Goal: Task Accomplishment & Management: Complete application form

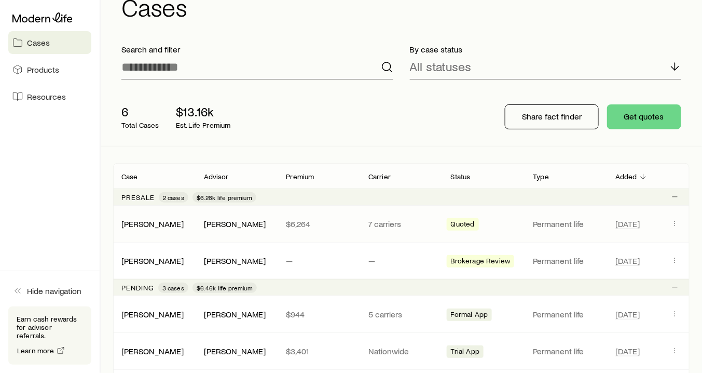
scroll to position [42, 0]
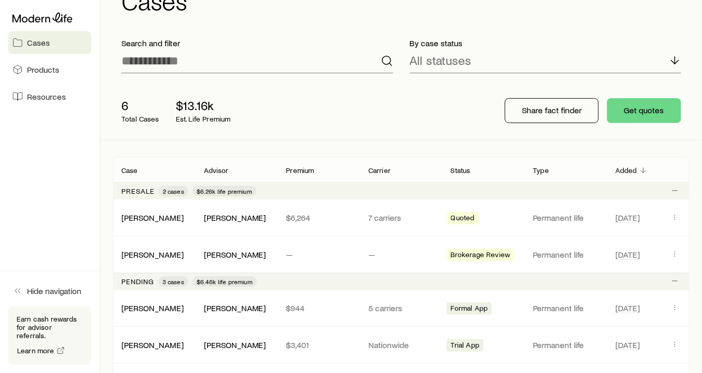
click at [223, 280] on span "$6.46k life premium" at bounding box center [225, 281] width 56 height 8
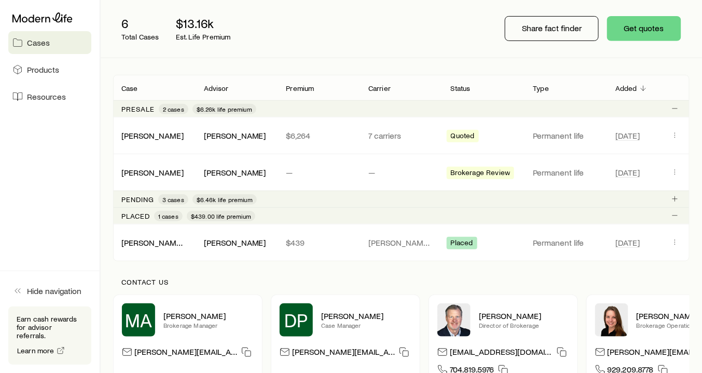
scroll to position [118, 0]
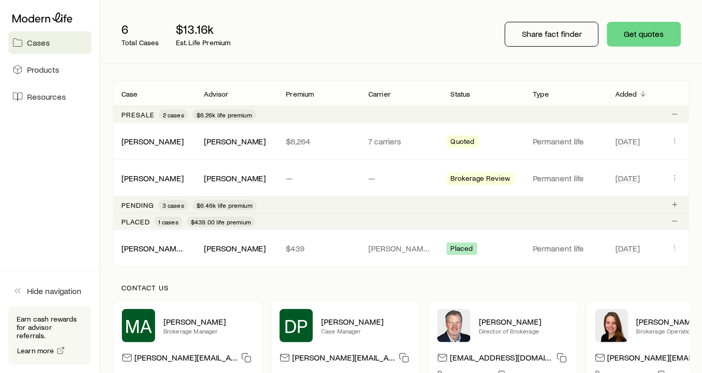
click at [213, 203] on span "$6.46k life premium" at bounding box center [225, 205] width 56 height 8
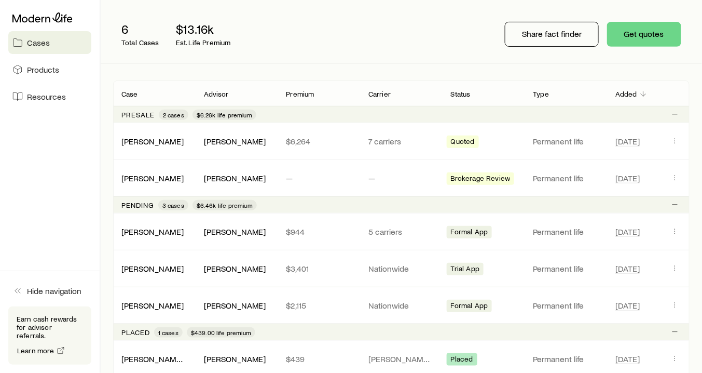
click at [136, 204] on p "Pending" at bounding box center [137, 205] width 33 height 8
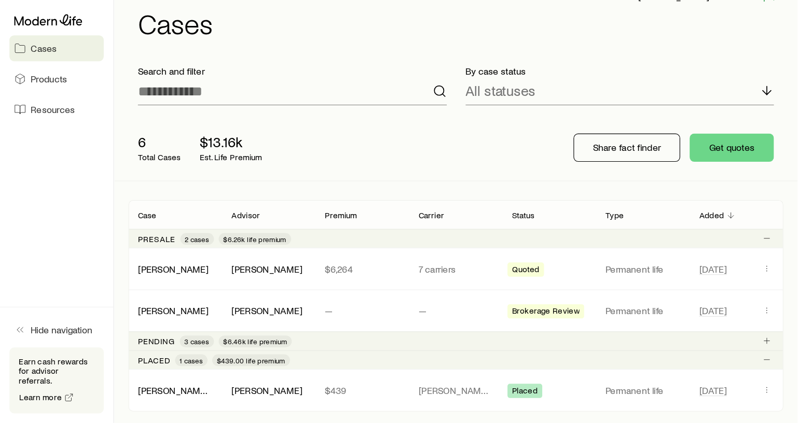
scroll to position [0, 0]
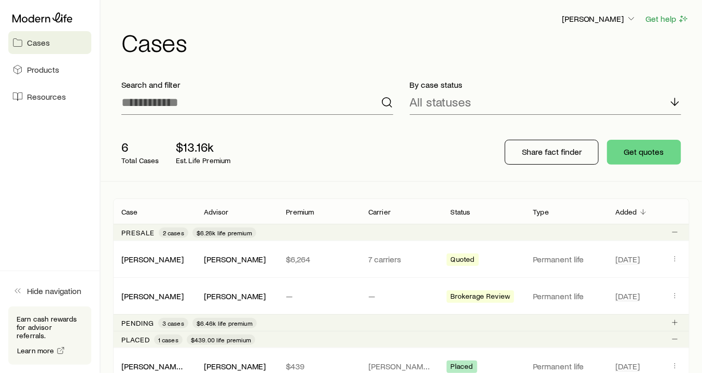
click at [36, 43] on span "Cases" at bounding box center [38, 42] width 23 height 10
click at [44, 46] on span "Cases" at bounding box center [38, 42] width 23 height 10
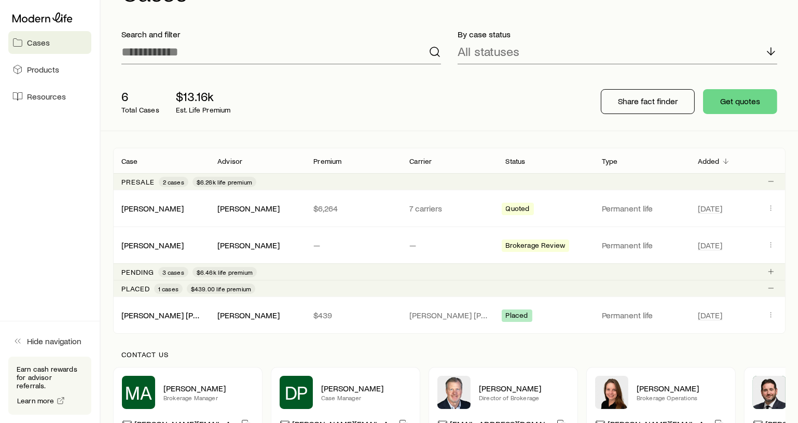
scroll to position [47, 0]
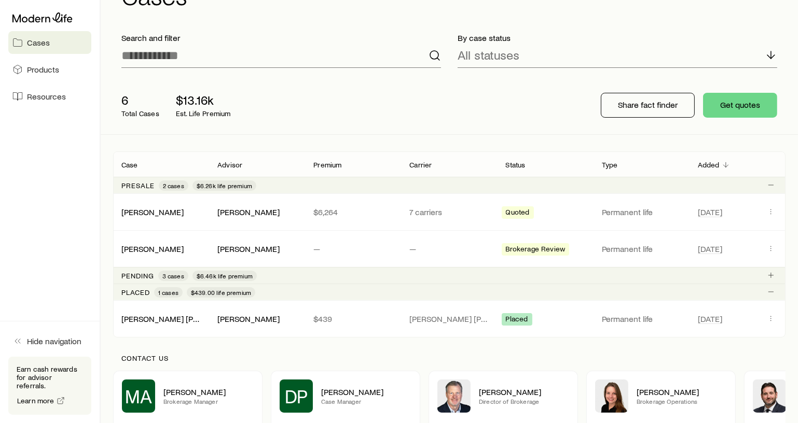
click at [128, 274] on p "Pending" at bounding box center [137, 276] width 33 height 8
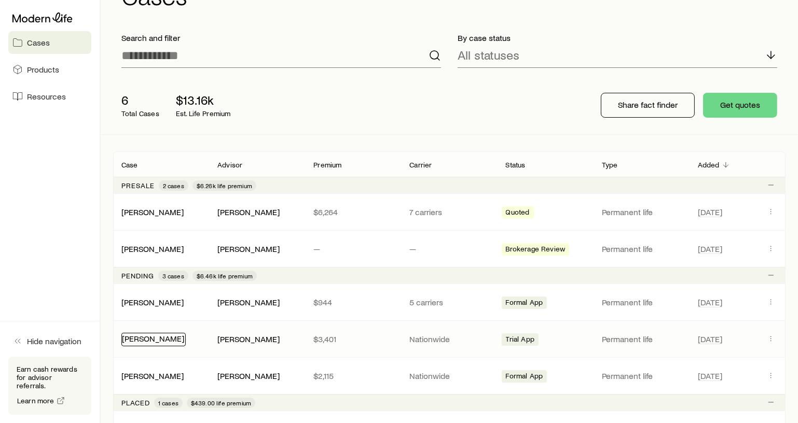
click at [150, 337] on link "[PERSON_NAME]" at bounding box center [153, 339] width 62 height 10
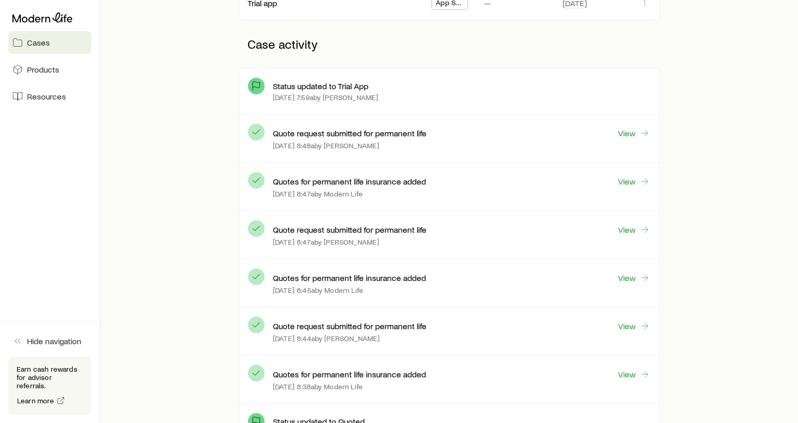
scroll to position [236, 0]
click at [623, 135] on link "View" at bounding box center [633, 133] width 33 height 12
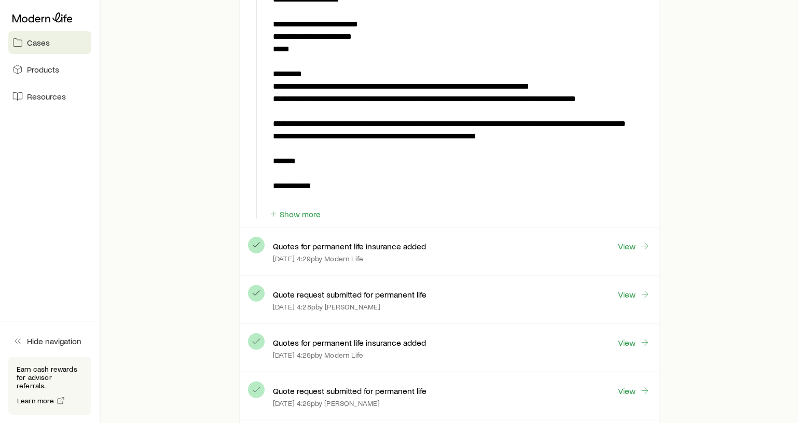
scroll to position [1179, 0]
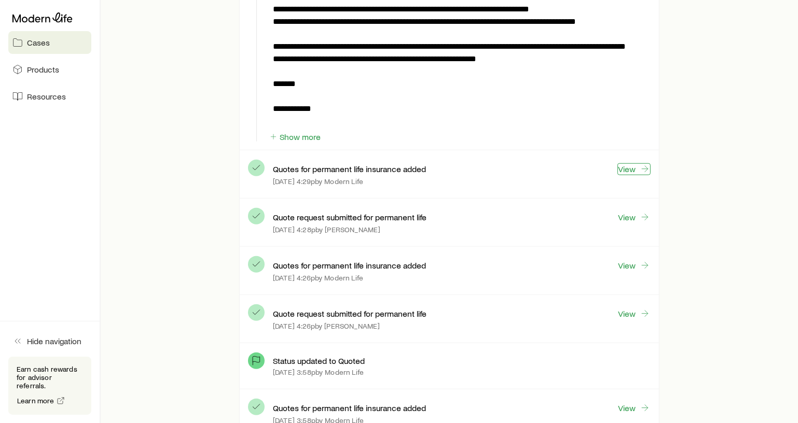
click at [625, 163] on link "View" at bounding box center [633, 169] width 33 height 12
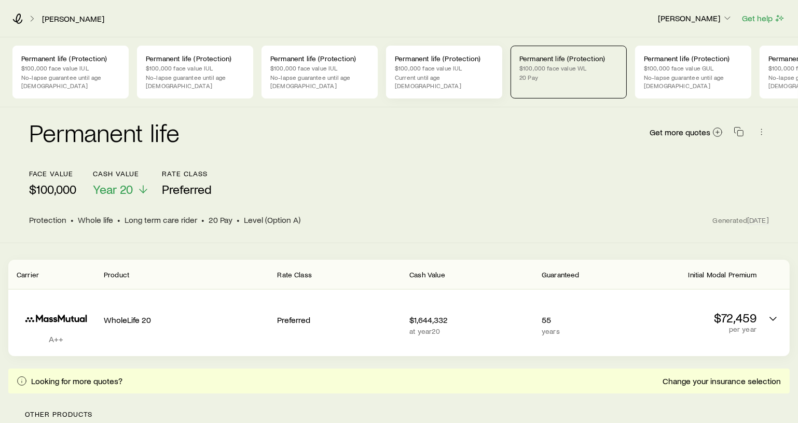
click at [447, 64] on p "$100,000 face value IUL" at bounding box center [444, 68] width 99 height 8
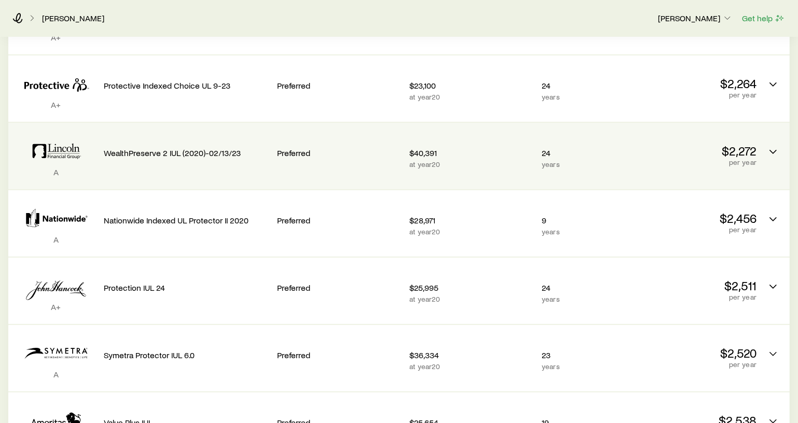
scroll to position [377, 0]
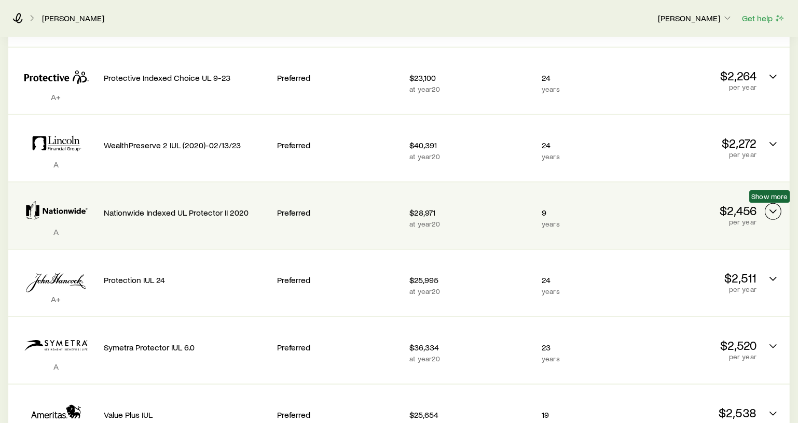
click at [708, 210] on polyline "Permanent quotes" at bounding box center [773, 211] width 6 height 3
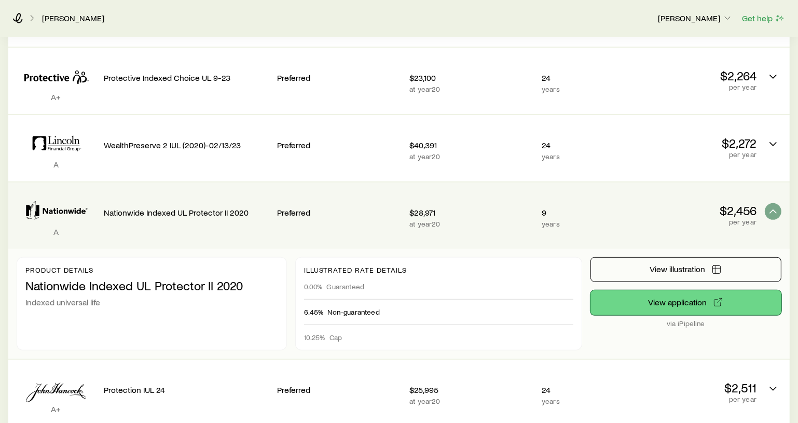
click at [694, 303] on button "View application" at bounding box center [685, 303] width 191 height 25
click at [699, 309] on button "View application" at bounding box center [685, 303] width 191 height 25
click at [683, 299] on button "View application" at bounding box center [685, 303] width 191 height 25
